Goal: Task Accomplishment & Management: Complete application form

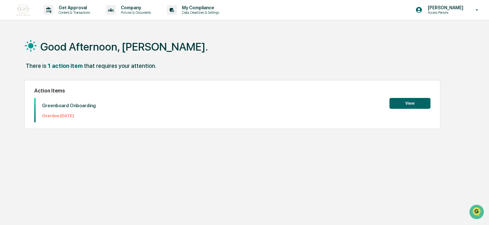
click at [410, 102] on button "View" at bounding box center [409, 103] width 41 height 11
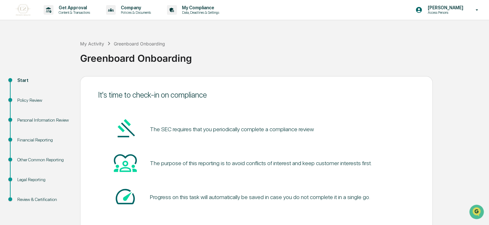
scroll to position [32, 0]
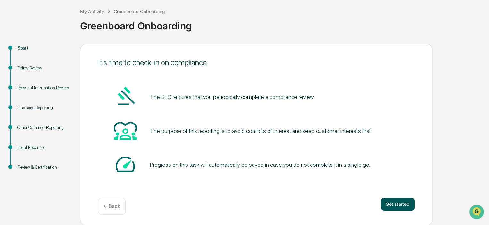
click at [398, 206] on button "Get started" at bounding box center [398, 204] width 34 height 13
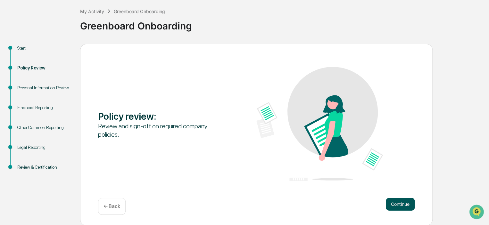
click at [397, 202] on button "Continue" at bounding box center [400, 204] width 29 height 13
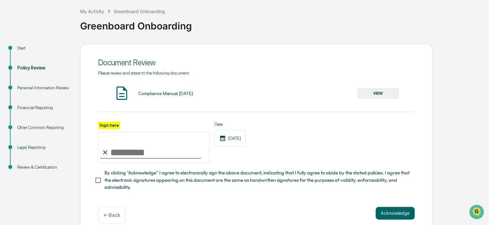
click at [133, 155] on input "Sign here" at bounding box center [154, 147] width 112 height 31
type input "**********"
click at [387, 91] on button "VIEW" at bounding box center [378, 93] width 42 height 11
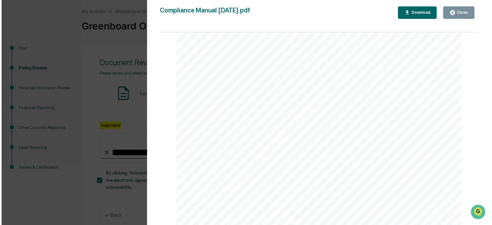
scroll to position [1312, 0]
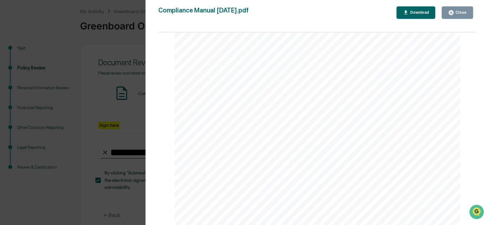
click at [461, 10] on div "Close" at bounding box center [460, 12] width 12 height 4
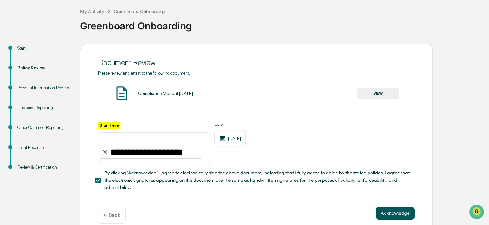
click at [399, 216] on button "Acknowledge" at bounding box center [395, 213] width 39 height 13
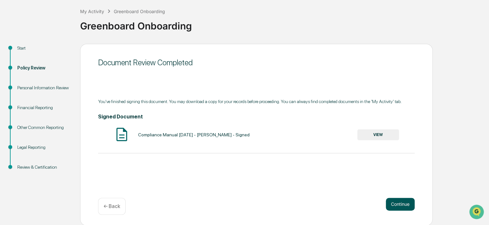
click at [403, 203] on button "Continue" at bounding box center [400, 204] width 29 height 13
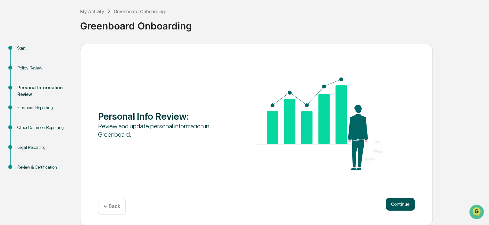
click at [398, 202] on button "Continue" at bounding box center [400, 204] width 29 height 13
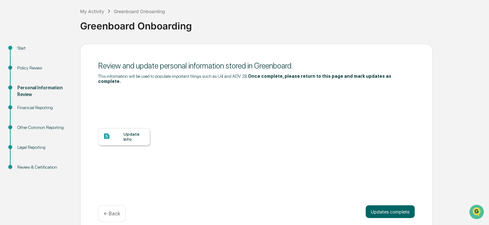
click at [128, 132] on div "Update Info" at bounding box center [133, 137] width 21 height 10
click at [408, 84] on div "Update Info" at bounding box center [256, 141] width 317 height 115
click at [129, 132] on div "Update Info" at bounding box center [133, 137] width 21 height 10
click at [403, 205] on button "Updates complete" at bounding box center [390, 211] width 49 height 13
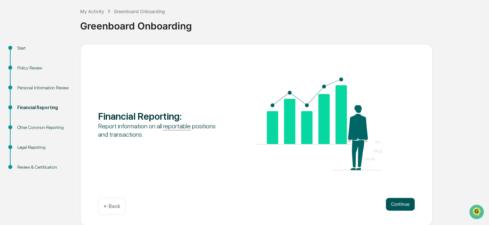
click at [405, 202] on button "Continue" at bounding box center [400, 204] width 29 height 13
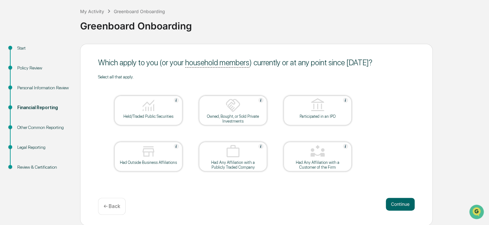
click at [148, 112] on img at bounding box center [148, 105] width 15 height 15
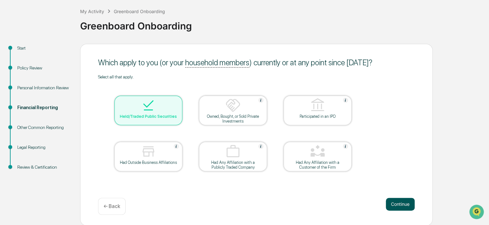
click at [399, 205] on button "Continue" at bounding box center [400, 204] width 29 height 13
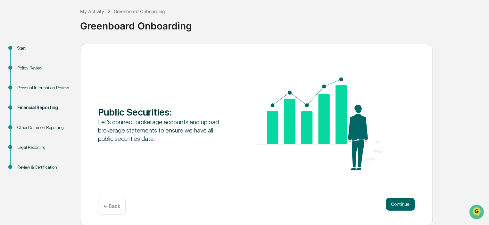
click at [399, 205] on button "Continue" at bounding box center [400, 204] width 29 height 13
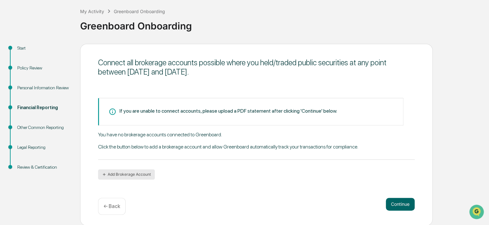
click at [137, 173] on button "Add Brokerage Account" at bounding box center [126, 175] width 57 height 10
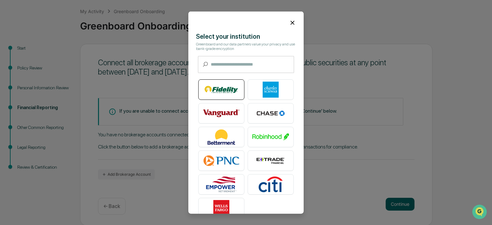
click at [222, 91] on img at bounding box center [221, 90] width 37 height 16
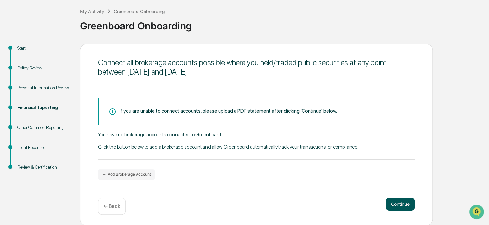
click at [399, 203] on button "Continue" at bounding box center [400, 204] width 29 height 13
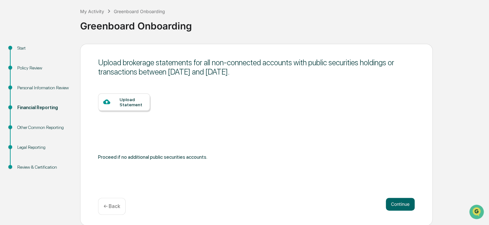
click at [112, 204] on p "← Back" at bounding box center [112, 206] width 17 height 6
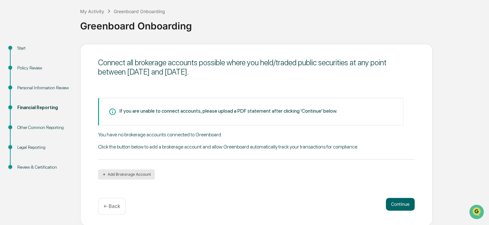
click at [132, 173] on button "Add Brokerage Account" at bounding box center [126, 175] width 57 height 10
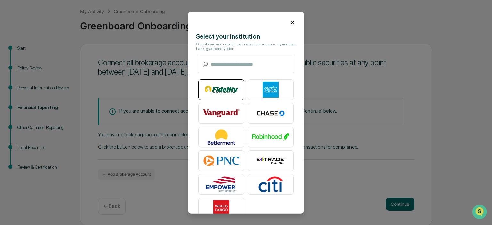
click at [222, 88] on img at bounding box center [221, 90] width 37 height 16
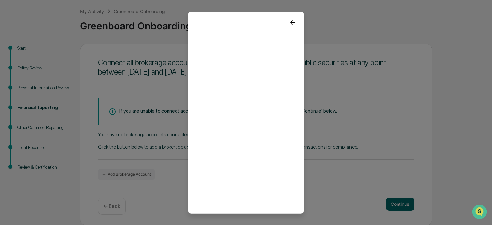
scroll to position [17, 0]
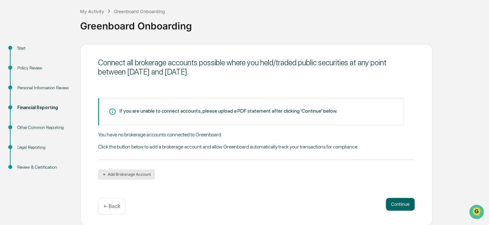
click at [137, 171] on button "Add Brokerage Account" at bounding box center [126, 175] width 57 height 10
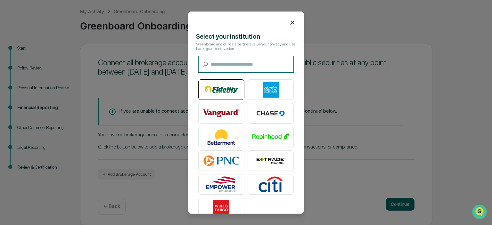
click at [228, 87] on img at bounding box center [221, 90] width 37 height 16
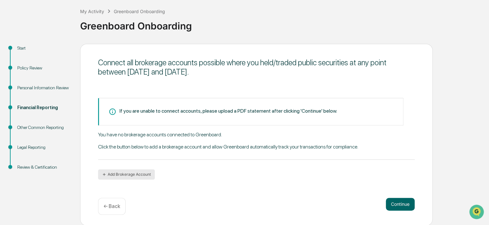
click at [137, 174] on button "Add Brokerage Account" at bounding box center [126, 175] width 57 height 10
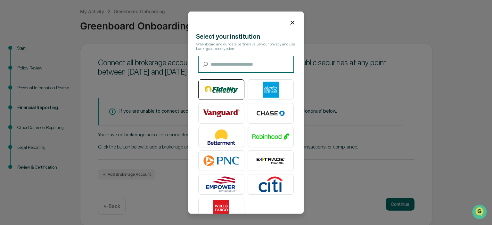
click at [230, 90] on img at bounding box center [221, 90] width 37 height 16
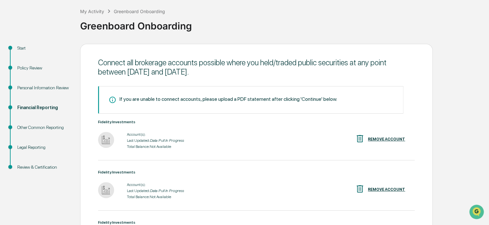
scroll to position [123, 0]
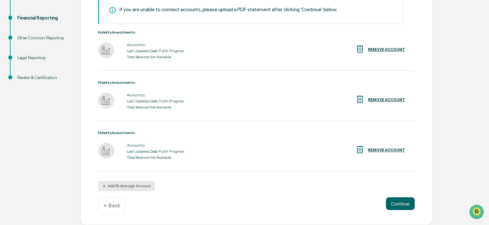
click at [140, 188] on button "Add Brokerage Account" at bounding box center [126, 186] width 57 height 10
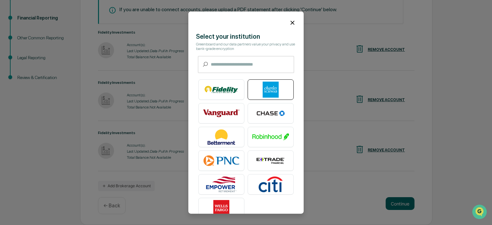
click at [268, 89] on img at bounding box center [271, 90] width 37 height 16
click at [272, 89] on img at bounding box center [271, 90] width 37 height 16
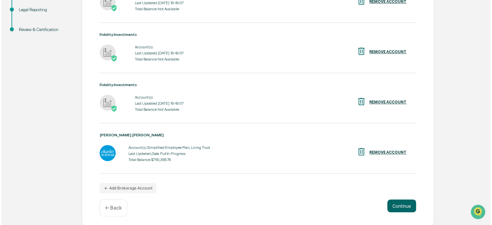
scroll to position [174, 0]
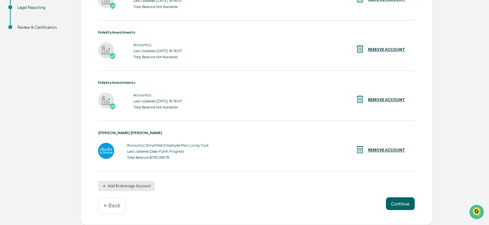
click at [145, 186] on button "Add Brokerage Account" at bounding box center [126, 186] width 57 height 10
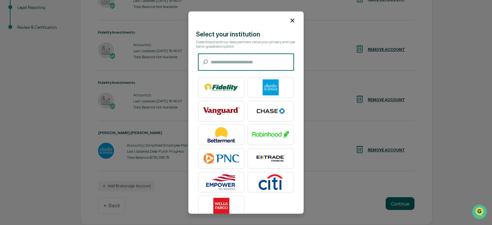
scroll to position [0, 0]
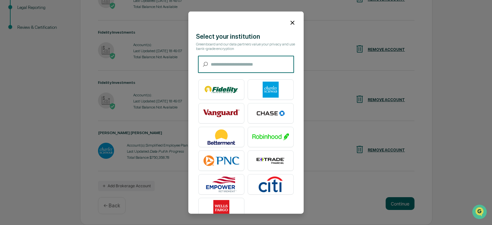
click at [241, 68] on input "text" at bounding box center [252, 64] width 83 height 17
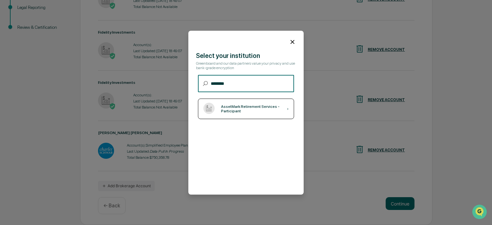
type input "********"
click at [245, 111] on div "AssetMark Retirement Services - Participant" at bounding box center [254, 108] width 66 height 9
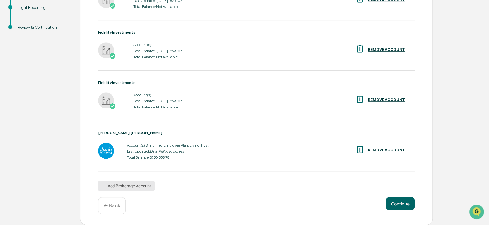
click at [127, 186] on button "Add Brokerage Account" at bounding box center [126, 186] width 57 height 10
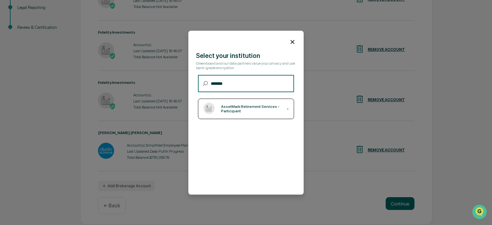
type input "*******"
click at [239, 108] on div "AssetMark Retirement Services - Participant" at bounding box center [254, 108] width 66 height 9
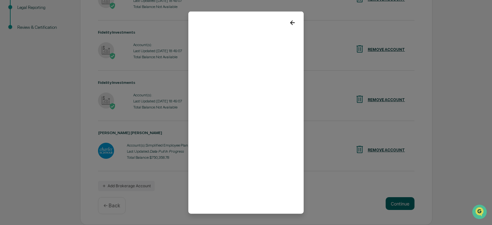
scroll to position [17, 0]
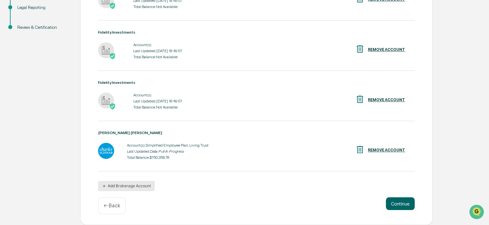
click at [136, 184] on button "Add Brokerage Account" at bounding box center [126, 186] width 57 height 10
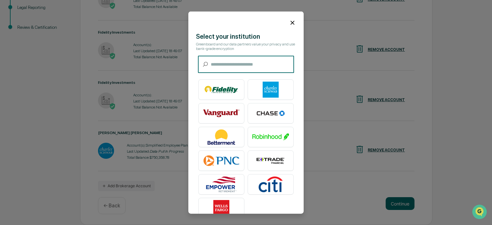
click at [232, 62] on input "text" at bounding box center [252, 64] width 83 height 17
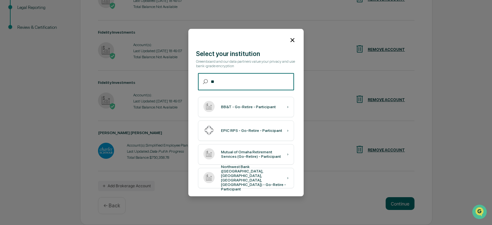
type input "*"
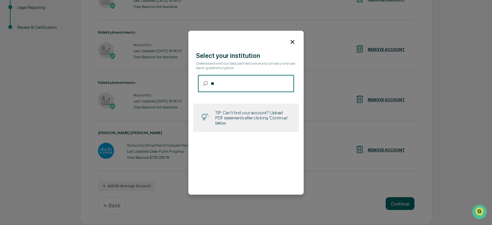
type input "*"
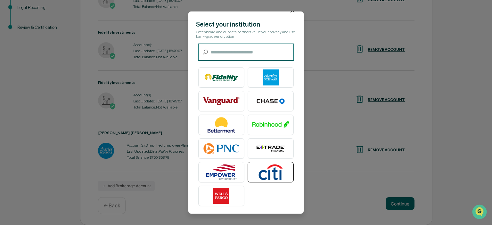
scroll to position [0, 0]
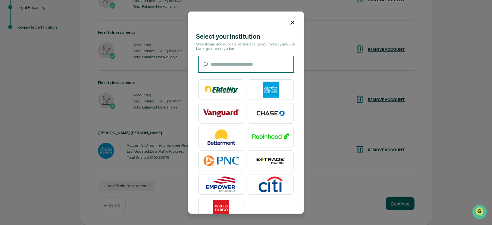
click at [238, 65] on input "text" at bounding box center [252, 64] width 83 height 17
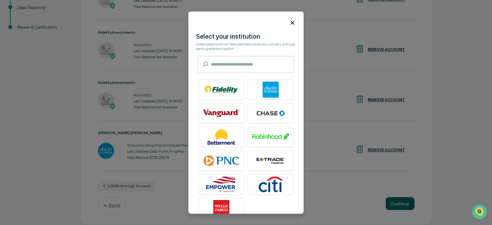
click at [291, 22] on icon at bounding box center [292, 22] width 7 height 7
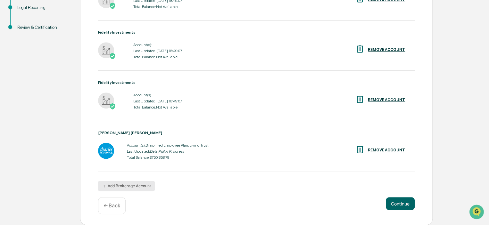
click at [140, 186] on button "Add Brokerage Account" at bounding box center [126, 186] width 57 height 10
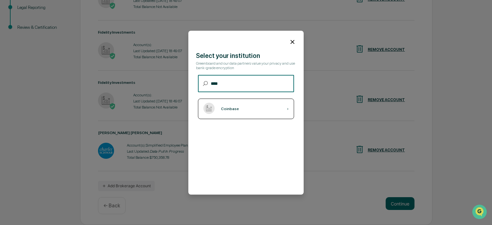
type input "****"
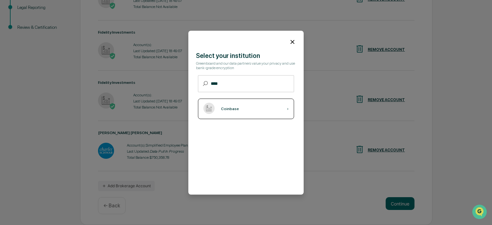
click at [225, 107] on div "Coinbase" at bounding box center [230, 109] width 18 height 4
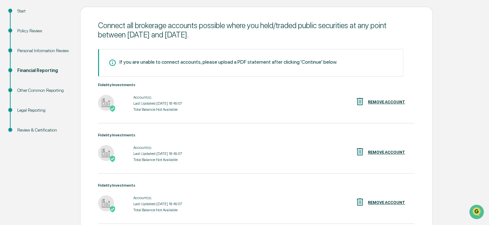
scroll to position [174, 0]
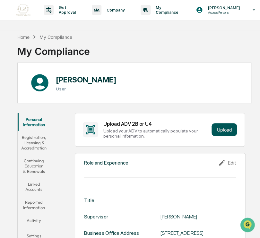
click at [223, 128] on button "Upload" at bounding box center [223, 129] width 25 height 13
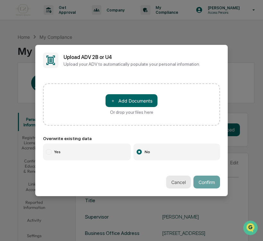
click at [177, 184] on button "Cancel" at bounding box center [178, 182] width 25 height 13
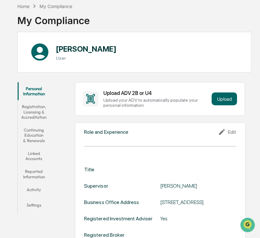
scroll to position [31, 0]
click at [224, 96] on button "Upload" at bounding box center [223, 98] width 25 height 13
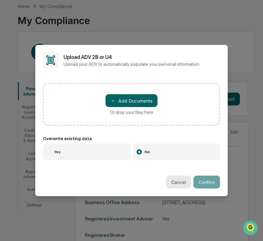
click at [179, 183] on button "Cancel" at bounding box center [178, 182] width 25 height 13
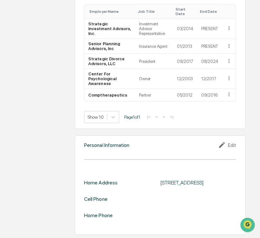
scroll to position [547, 0]
click at [229, 141] on div "Edit" at bounding box center [227, 145] width 18 height 8
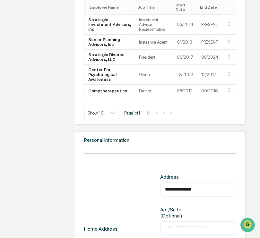
click at [199, 189] on input "**********" at bounding box center [198, 189] width 66 height 6
type input "*"
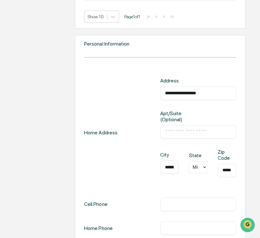
scroll to position [654, 0]
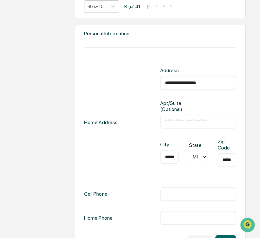
type input "**********"
click at [173, 155] on input "*********" at bounding box center [169, 156] width 9 height 6
type input "**********"
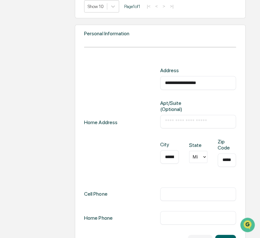
type input "*****"
click at [179, 191] on input "text" at bounding box center [198, 194] width 66 height 6
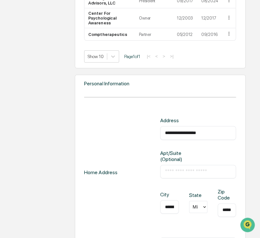
scroll to position [670, 0]
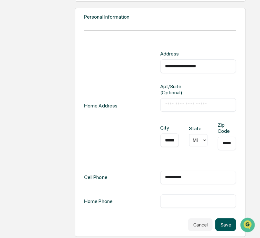
type input "**********"
click at [223, 223] on button "Save" at bounding box center [225, 224] width 21 height 13
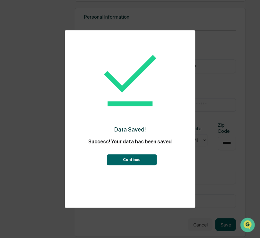
click at [132, 159] on button "Continue" at bounding box center [132, 159] width 50 height 11
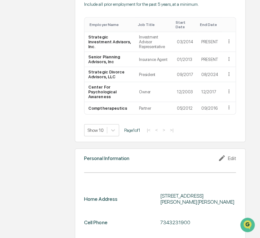
scroll to position [556, 0]
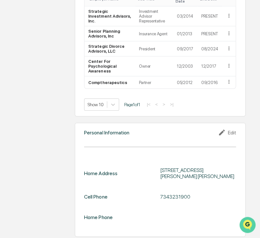
click at [246, 223] on img "Open customer support" at bounding box center [247, 224] width 16 height 13
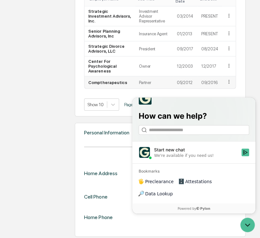
click at [229, 79] on icon at bounding box center [229, 82] width 6 height 6
